Goal: Task Accomplishment & Management: Manage account settings

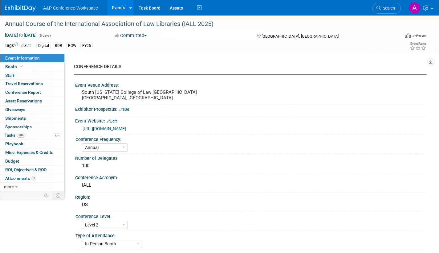
select select "Annual"
select select "Level 2"
select select "In-Person Booth"
select select "Libraries"
select select "Bloomsbury Digital Resources"
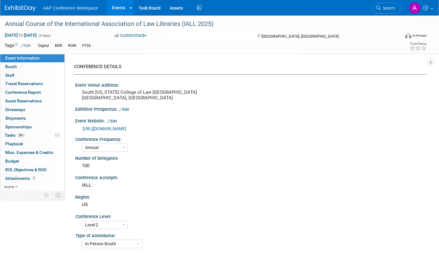
select select "[PERSON_NAME]"
select select "BDR Product Awareness and Trial Generation​"
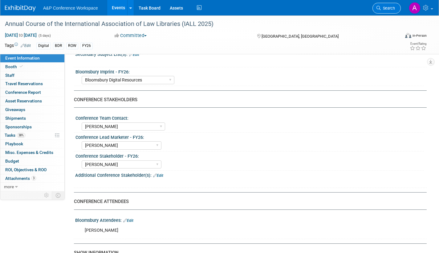
click at [382, 11] on link "Search" at bounding box center [386, 8] width 28 height 11
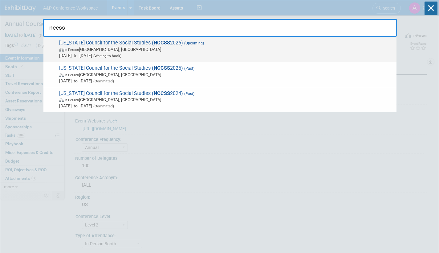
type input "nccss"
click at [178, 53] on span "[DATE] to [DATE] (Waiting to book)" at bounding box center [226, 55] width 334 height 6
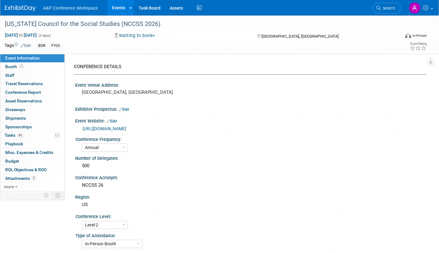
select select "Annual"
select select "Level 2"
select select "In-Person Booth"
select select "Schools"
select select "Bloomsbury Digital Resources"
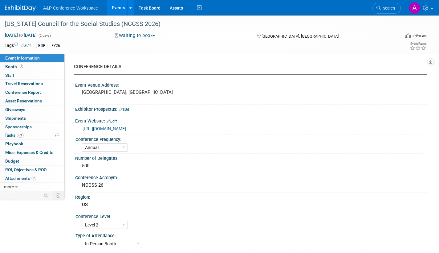
select select "[PERSON_NAME]"
select select "BDR Product Awareness and Trial Generation​"
click at [7, 135] on span "Tasks 6%" at bounding box center [14, 134] width 19 height 5
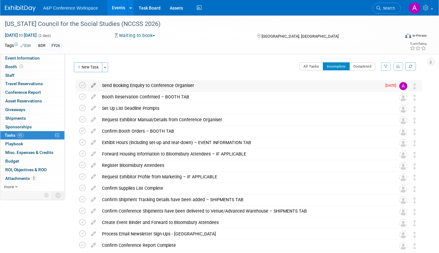
click at [93, 83] on icon at bounding box center [93, 84] width 11 height 8
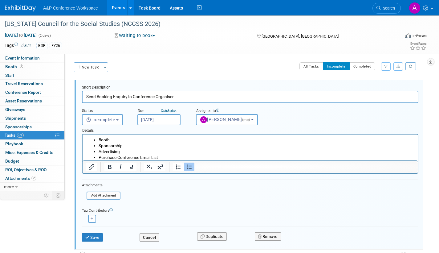
click at [174, 119] on input "Aug 20, 2025" at bounding box center [158, 119] width 43 height 11
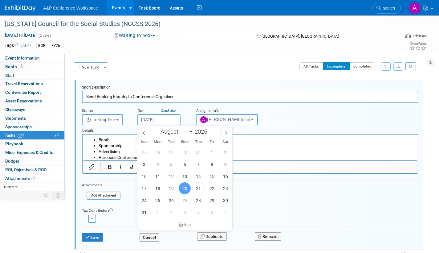
click at [226, 132] on icon at bounding box center [226, 133] width 2 height 4
select select "8"
click at [159, 152] on span "1" at bounding box center [158, 152] width 12 height 12
type input "Sep 1, 2025"
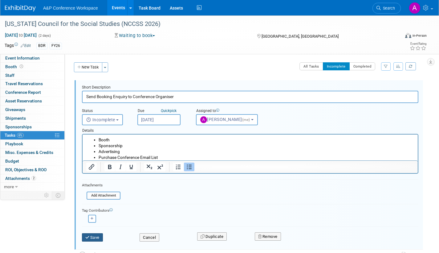
drag, startPoint x: 96, startPoint y: 236, endPoint x: 121, endPoint y: 233, distance: 24.8
click at [96, 236] on button "Save" at bounding box center [92, 237] width 21 height 9
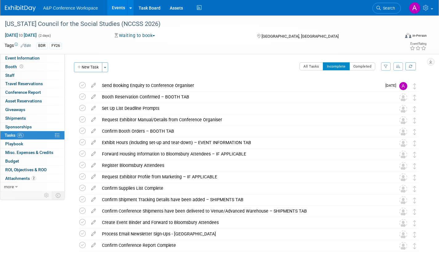
click at [380, 9] on icon at bounding box center [378, 8] width 4 height 4
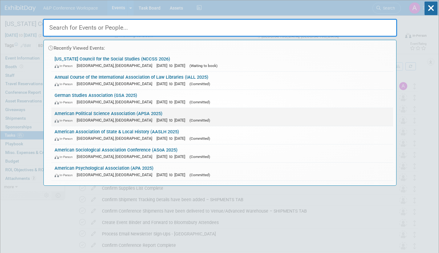
click at [181, 117] on div "In-Person Vancouver, Canada Sep 11, 2025 to Sep 14, 2025 (Committed)" at bounding box center [222, 120] width 335 height 6
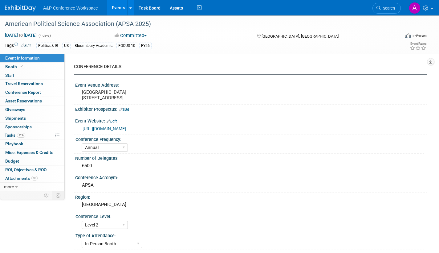
select select "Annual"
select select "Level 2"
select select "In-Person Booth"
select select "Politics & International Relations"
select select "Bloomsbury Academic"
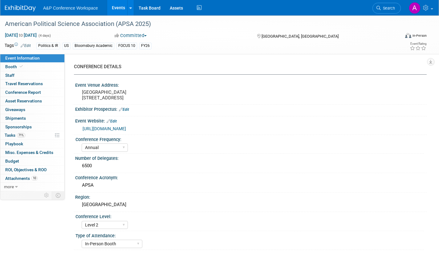
select select "[PERSON_NAME]"
select select "Networking/Commissioning"
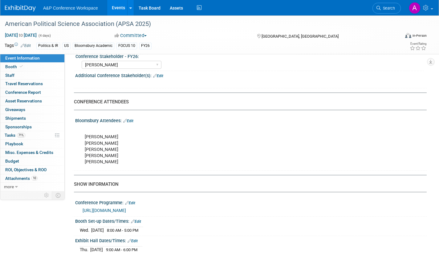
scroll to position [431, 0]
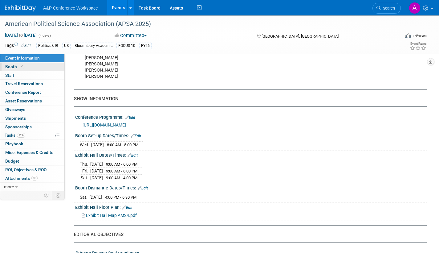
click at [13, 66] on span "Booth" at bounding box center [14, 66] width 19 height 5
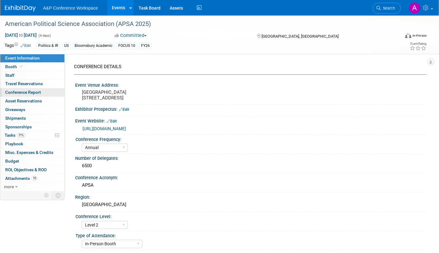
select select "CUAP"
